Goal: Navigation & Orientation: Find specific page/section

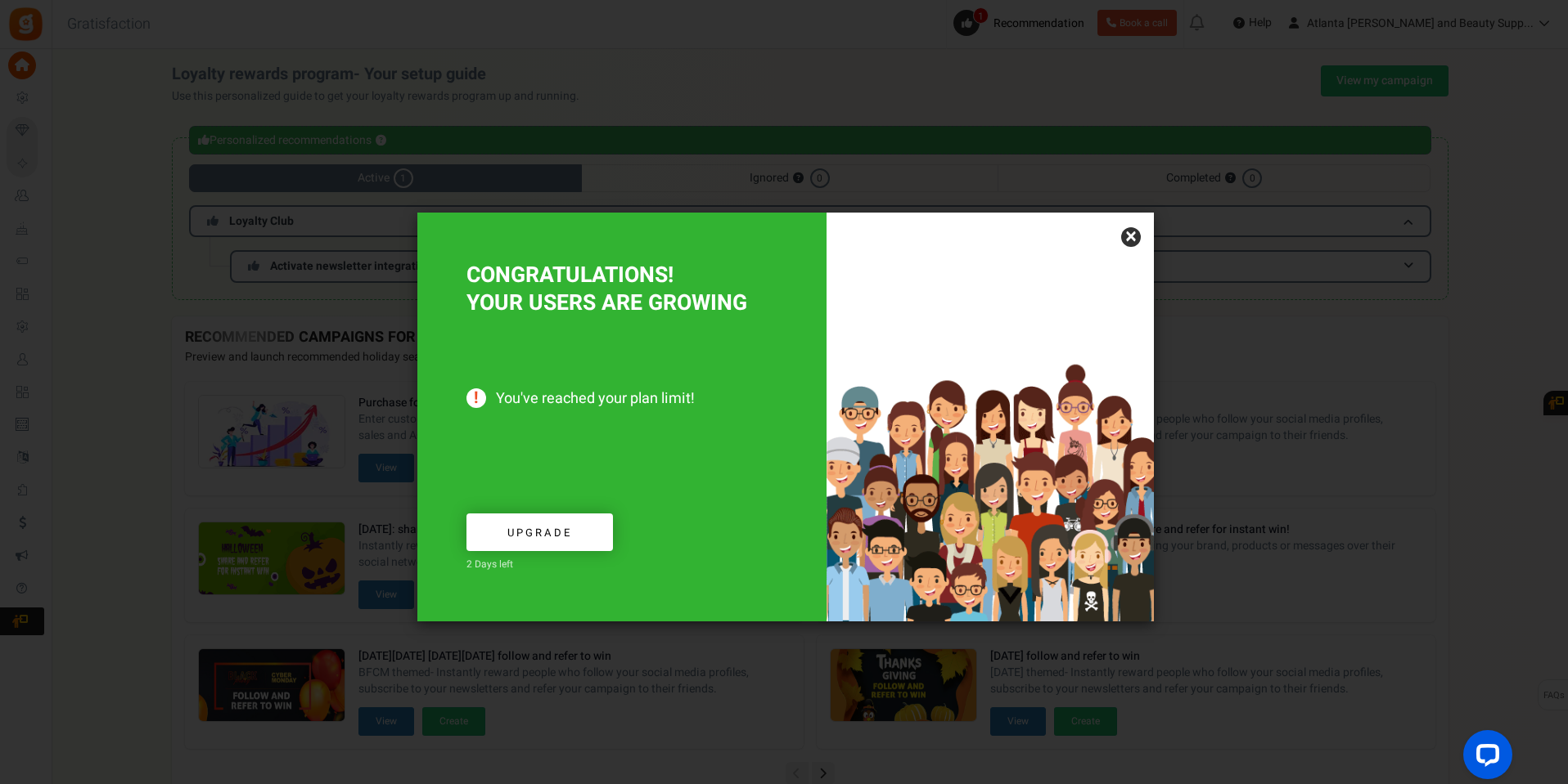
click at [1137, 237] on link "×" at bounding box center [1131, 237] width 20 height 20
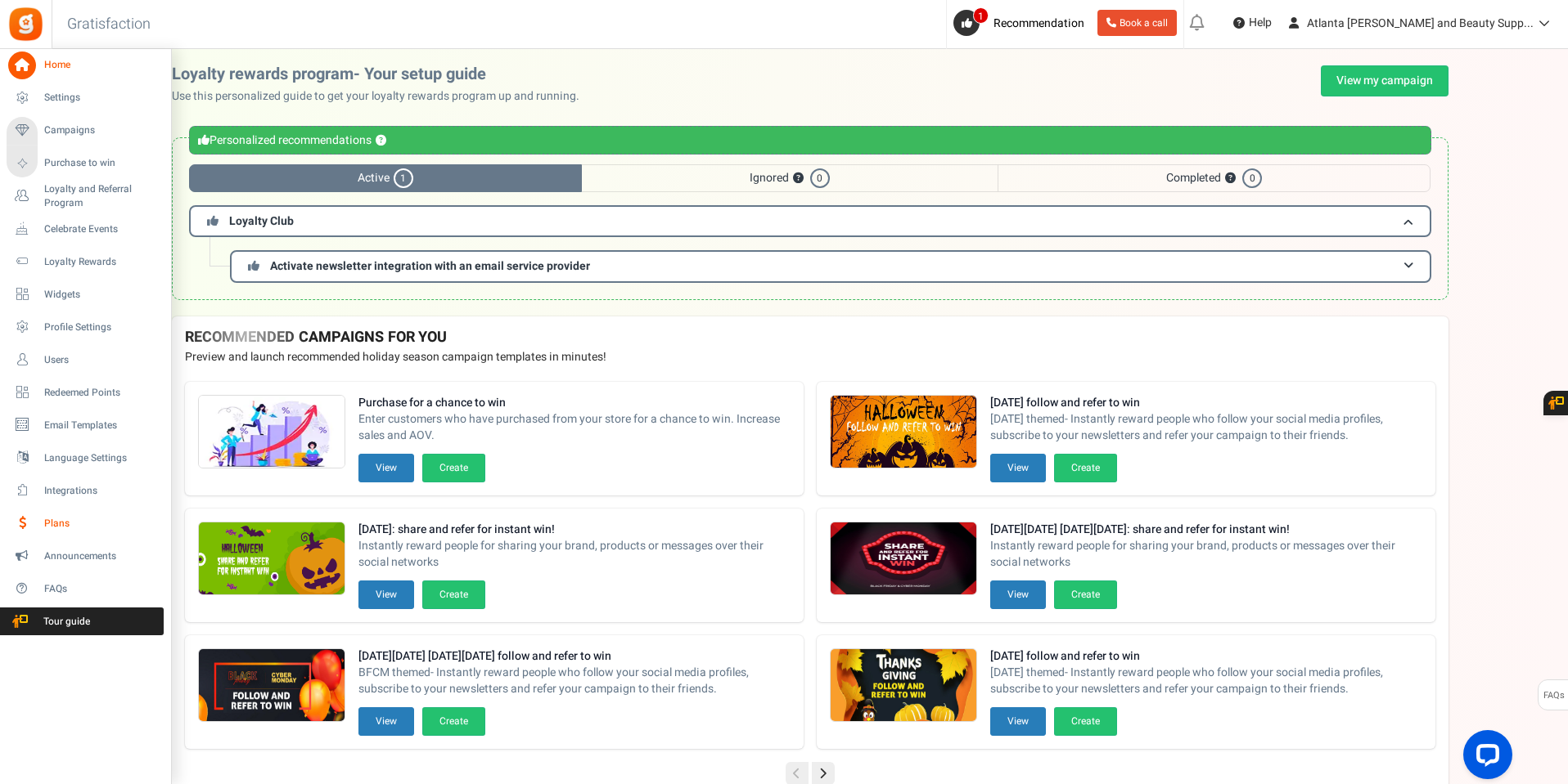
click at [61, 525] on span "Plans" at bounding box center [101, 524] width 115 height 14
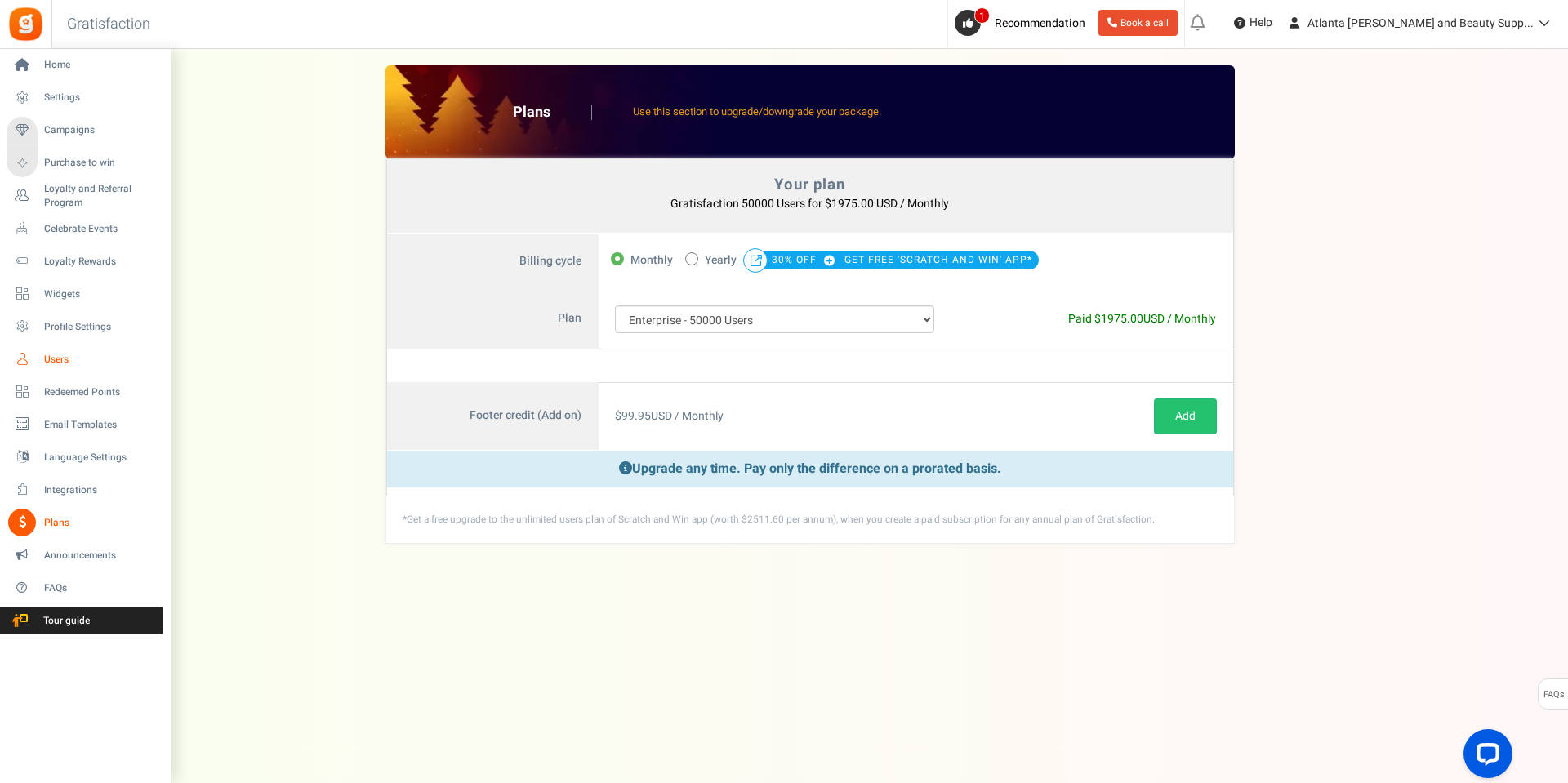
click at [65, 359] on span "Users" at bounding box center [101, 360] width 115 height 14
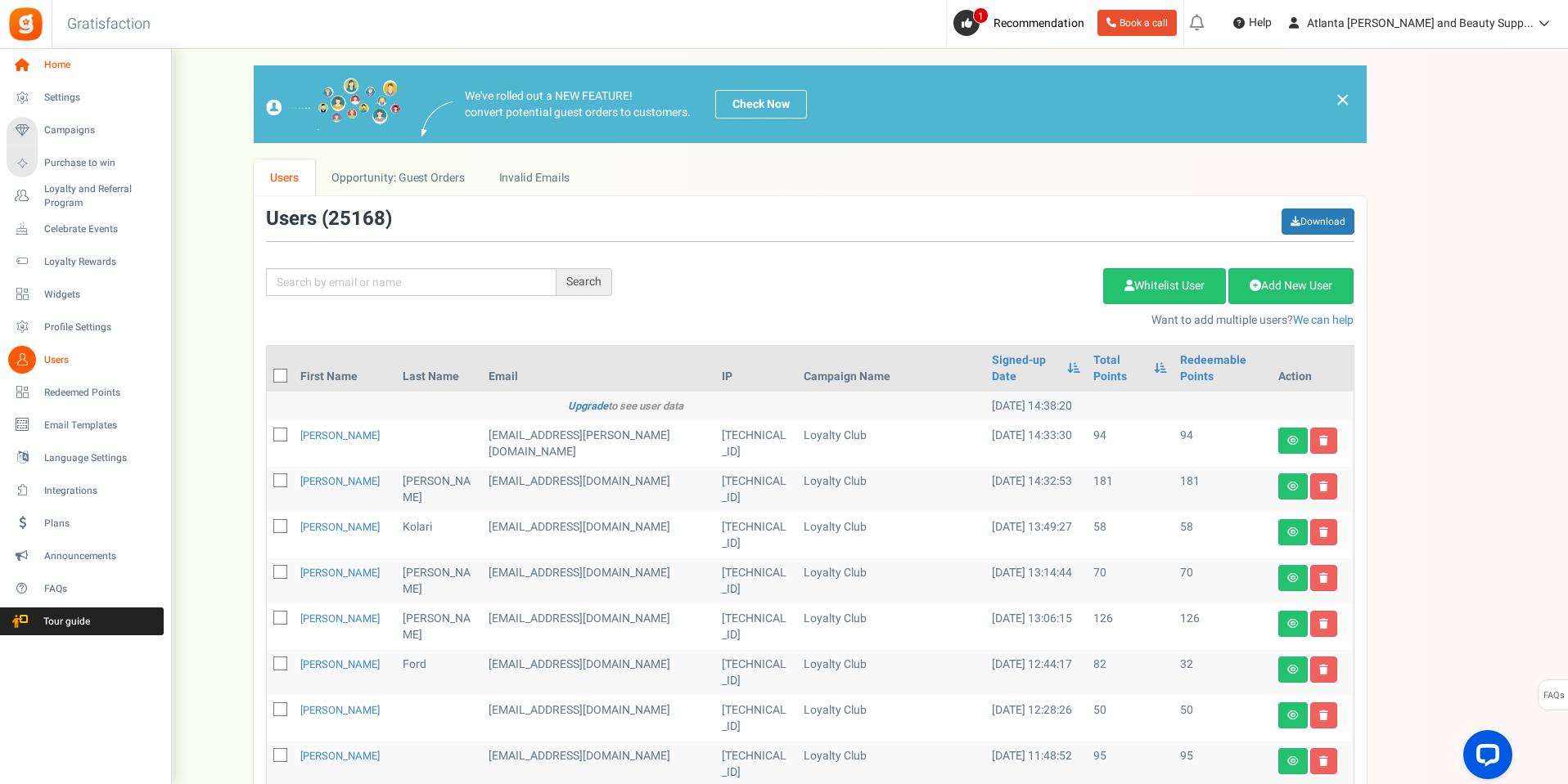
click at [60, 65] on span "Home" at bounding box center [101, 65] width 115 height 14
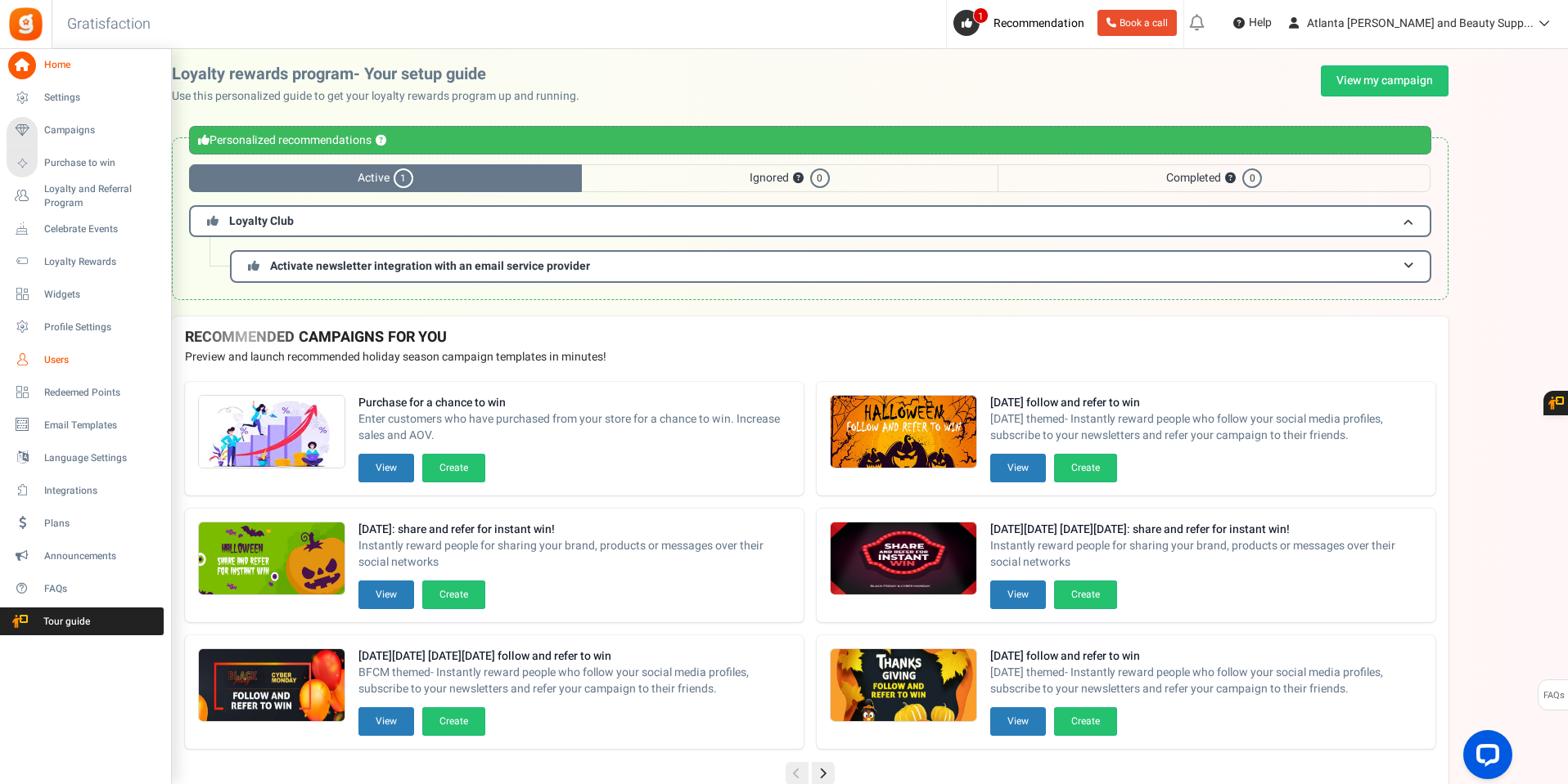
click at [56, 359] on span "Users" at bounding box center [101, 360] width 115 height 14
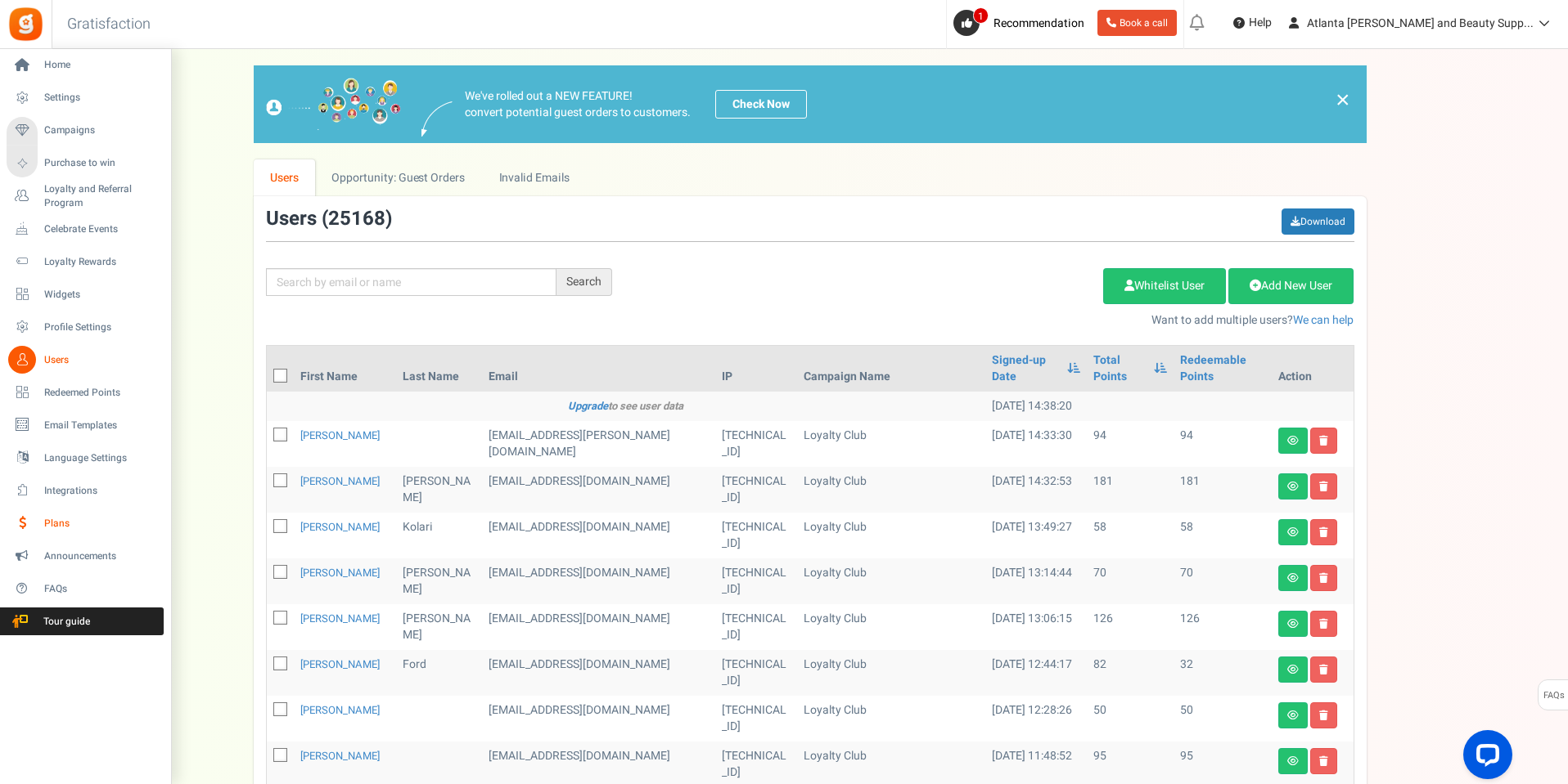
click at [59, 522] on span "Plans" at bounding box center [101, 524] width 115 height 14
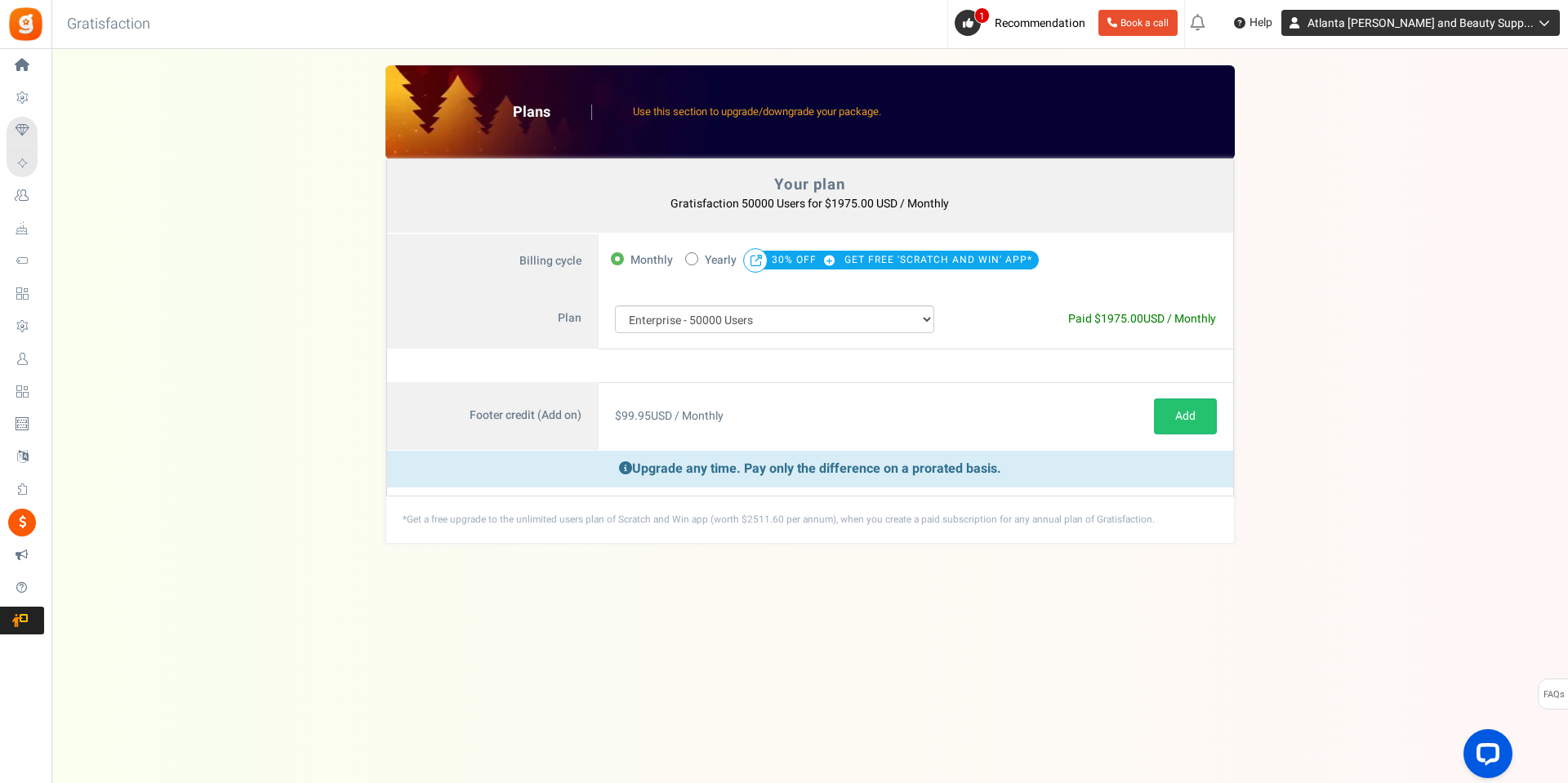
click at [1536, 23] on icon at bounding box center [1541, 23] width 16 height 11
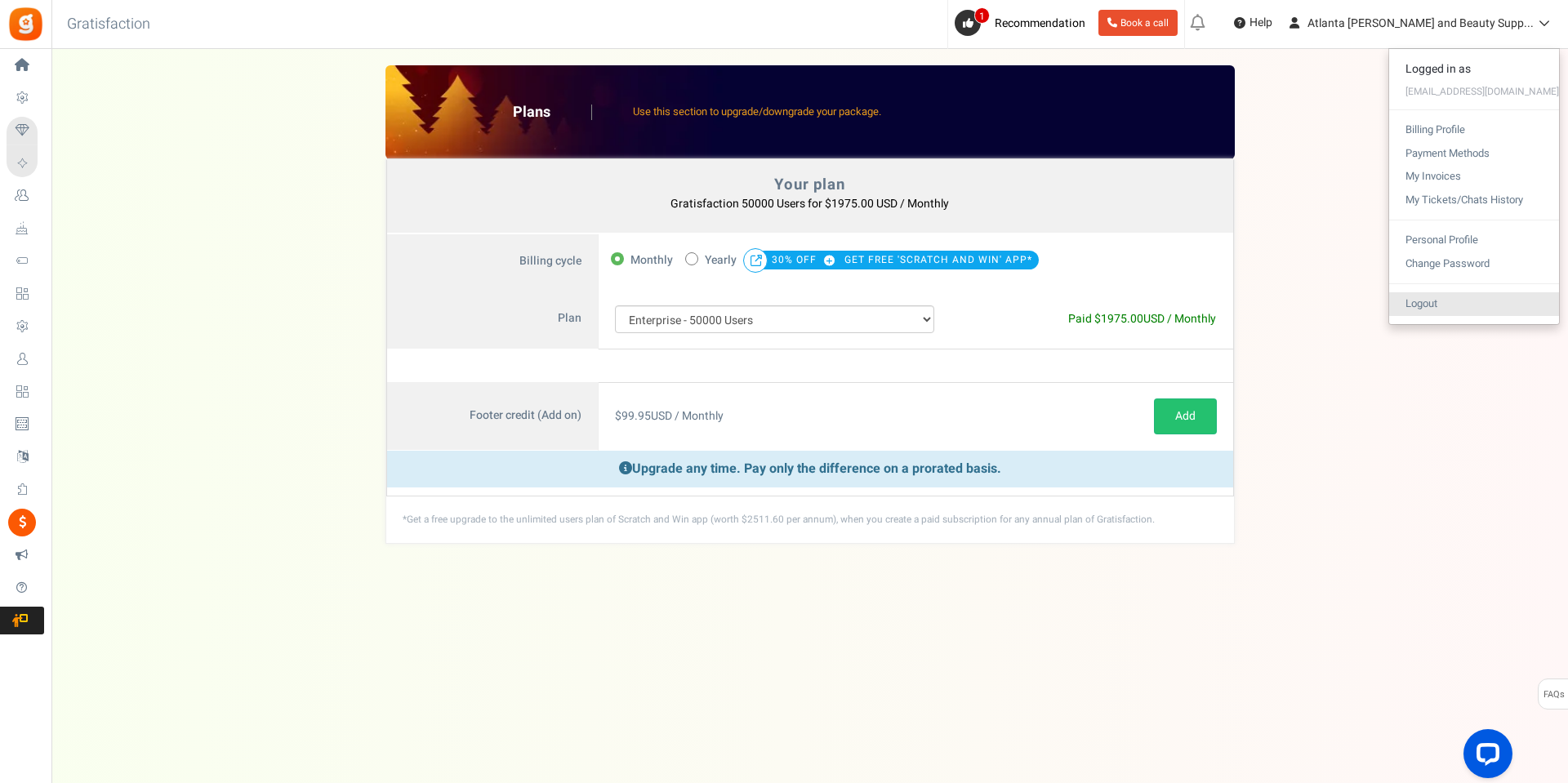
click at [1439, 302] on link "Logout" at bounding box center [1474, 304] width 170 height 24
